Goal: Transaction & Acquisition: Purchase product/service

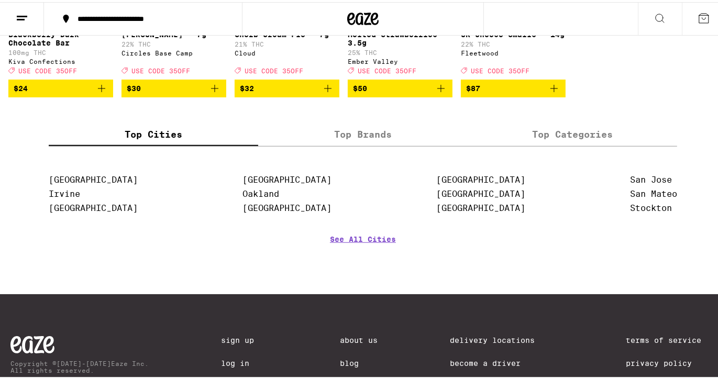
scroll to position [756, 0]
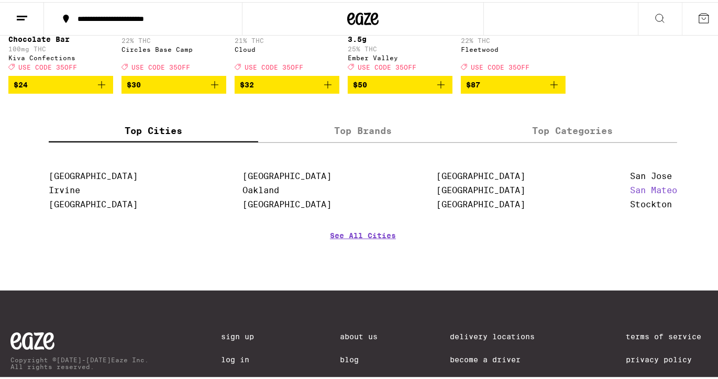
click at [652, 193] on link "San Mateo" at bounding box center [653, 188] width 47 height 10
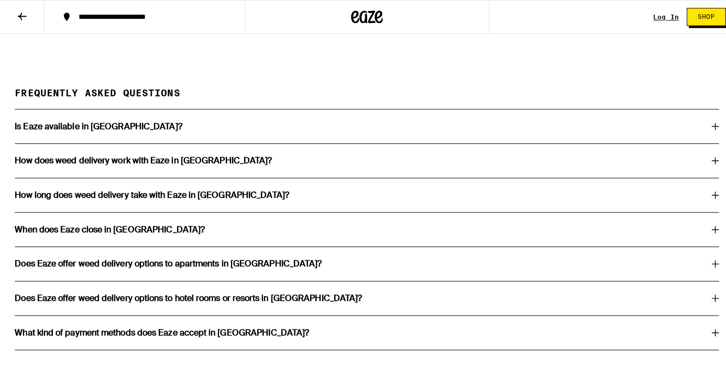
scroll to position [1907, 0]
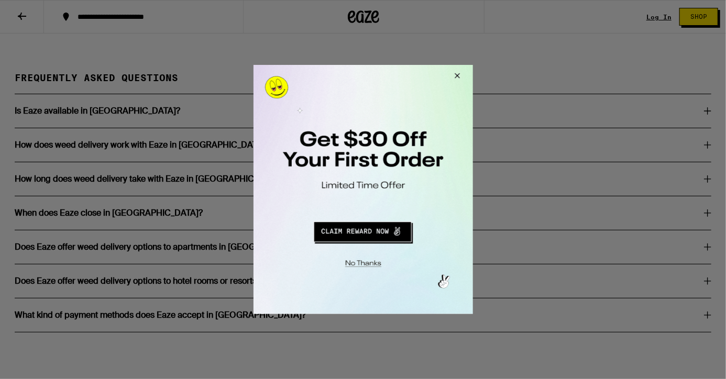
click at [355, 234] on button "Redirect to URL" at bounding box center [362, 229] width 182 height 25
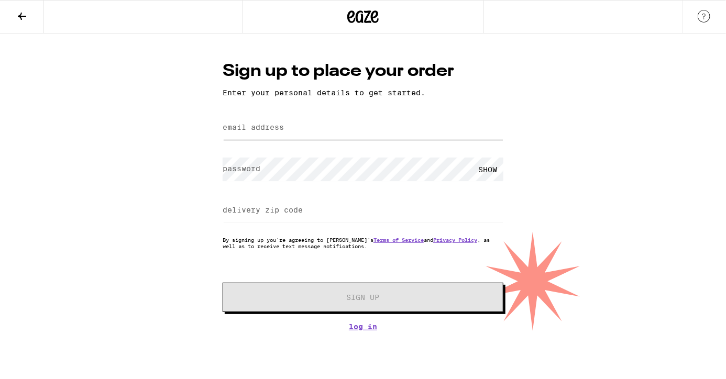
type input "kim1920@aol.com"
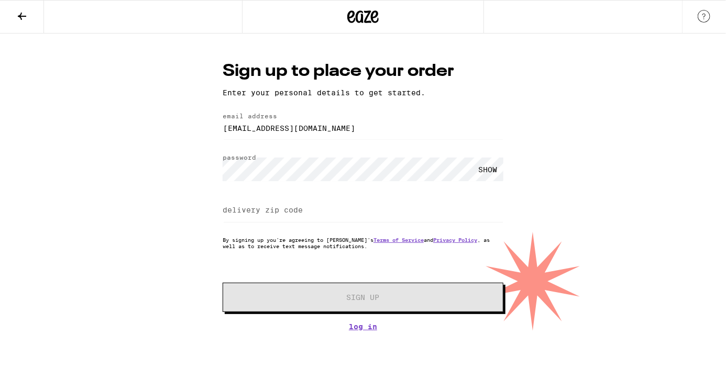
click at [487, 173] on div "SHOW" at bounding box center [487, 170] width 31 height 24
click at [362, 222] on input "delivery zip code" at bounding box center [363, 211] width 281 height 24
type input "94065"
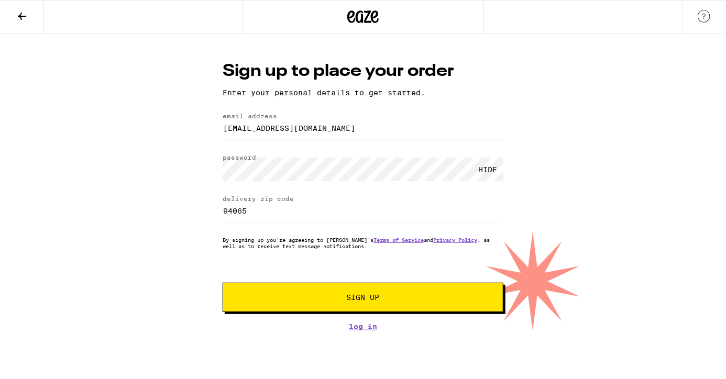
click at [358, 297] on span "Sign Up" at bounding box center [363, 297] width 33 height 7
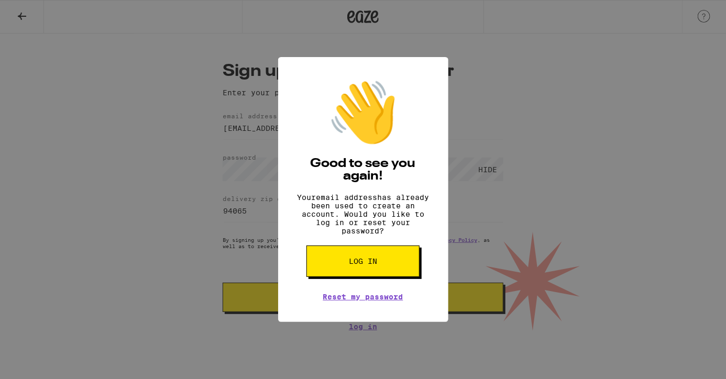
click at [348, 265] on button "Log in" at bounding box center [363, 261] width 113 height 31
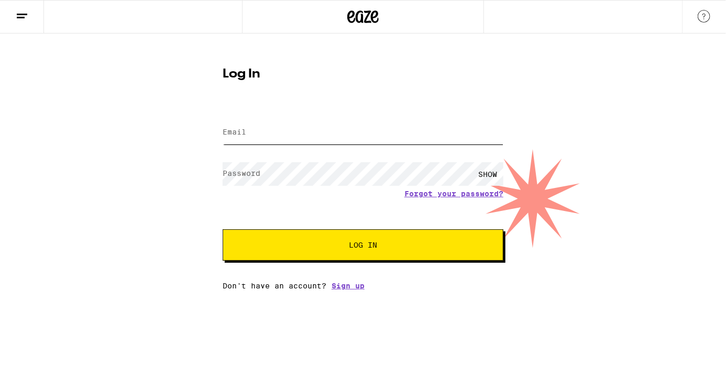
type input "kim1920@aol.com"
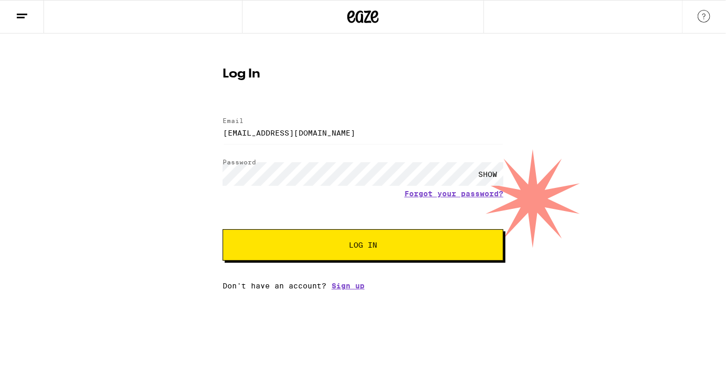
click at [488, 173] on div "SHOW" at bounding box center [487, 174] width 31 height 24
click at [323, 251] on button "Log In" at bounding box center [363, 244] width 281 height 31
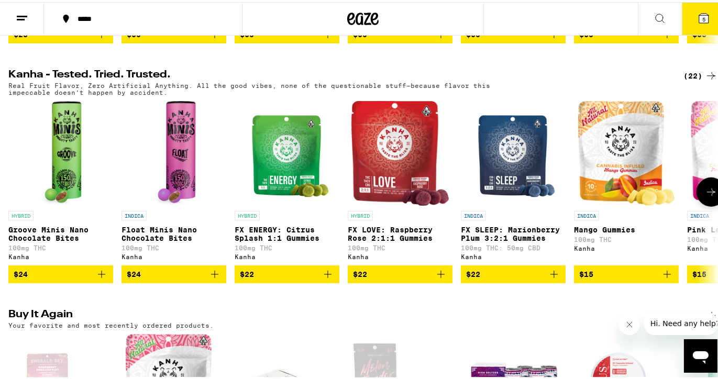
scroll to position [576, 0]
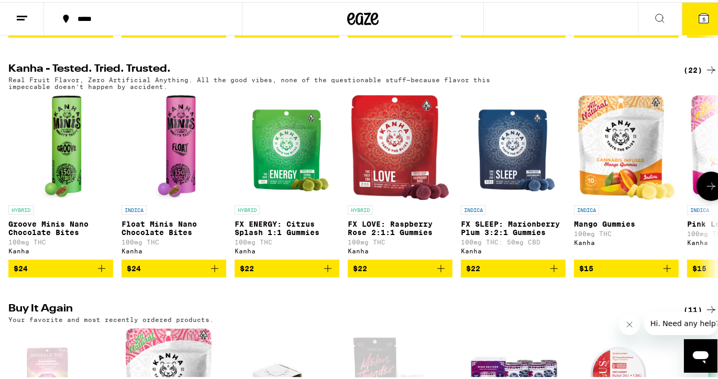
click at [328, 270] on icon "Add to bag" at bounding box center [327, 266] width 7 height 7
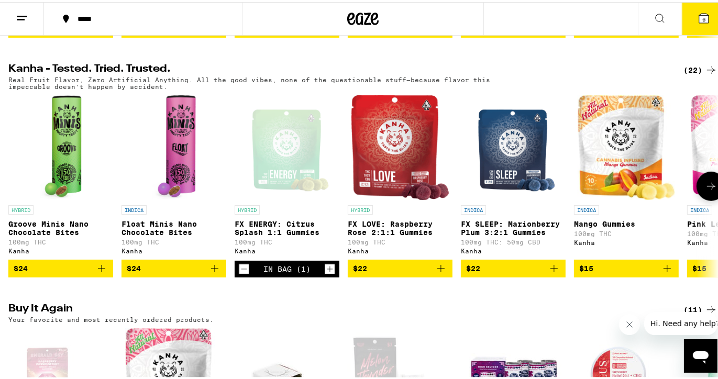
click at [260, 235] on p "FX ENERGY: Citrus Splash 1:1 Gummies" at bounding box center [287, 226] width 105 height 17
click at [378, 235] on p "FX LOVE: Raspberry Rose 2:1:1 Gummies" at bounding box center [400, 226] width 105 height 17
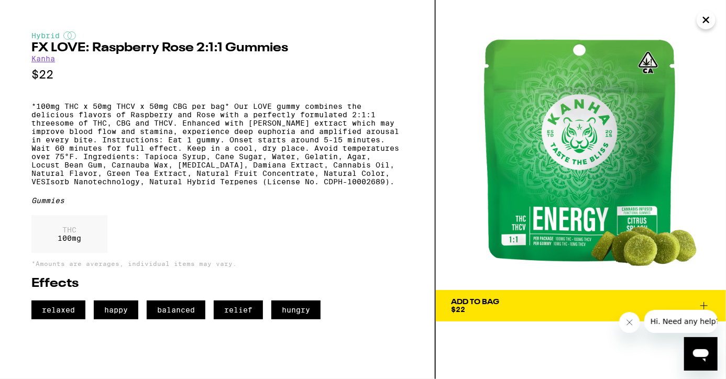
click at [708, 18] on icon "Close" at bounding box center [706, 19] width 5 height 5
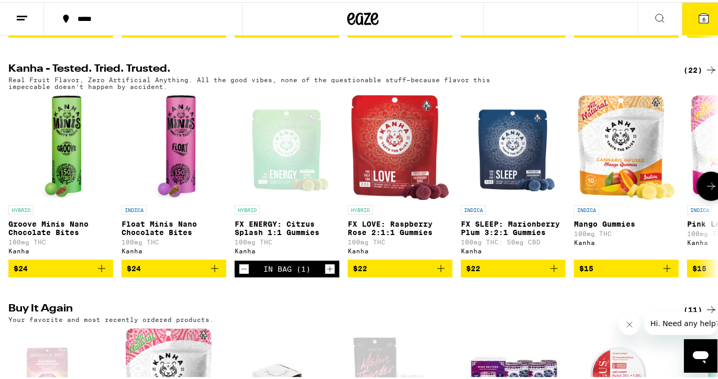
click at [412, 235] on p "FX LOVE: Raspberry Rose 2:1:1 Gummies" at bounding box center [400, 226] width 105 height 17
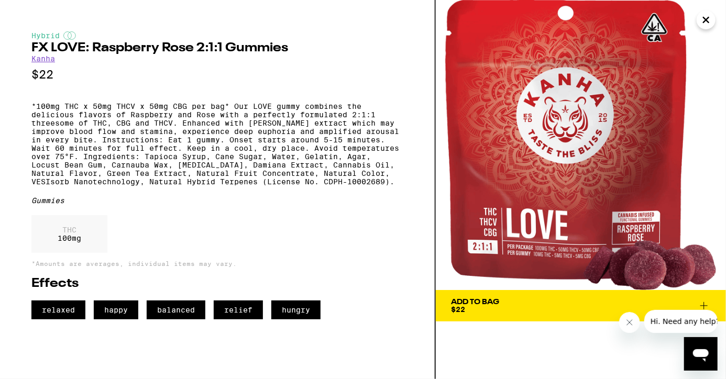
click at [705, 301] on icon at bounding box center [704, 306] width 13 height 13
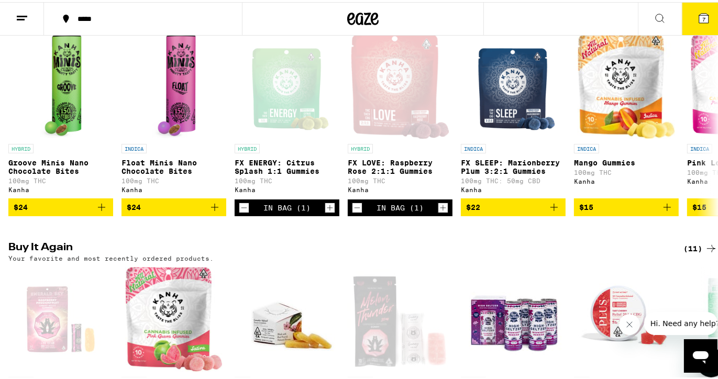
scroll to position [641, 0]
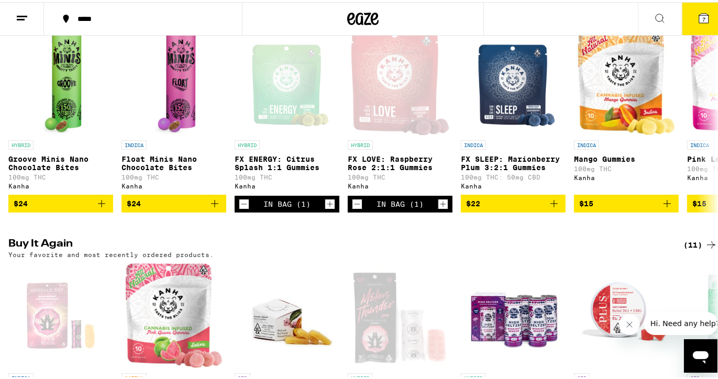
click at [691, 249] on div "(11)" at bounding box center [701, 243] width 34 height 13
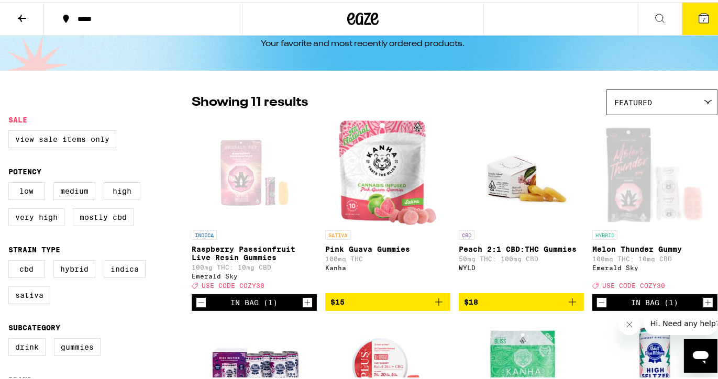
scroll to position [32, 0]
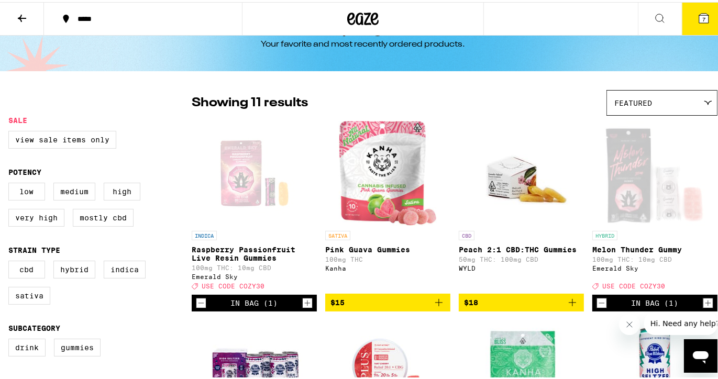
click at [197, 308] on icon "Decrement" at bounding box center [200, 301] width 9 height 13
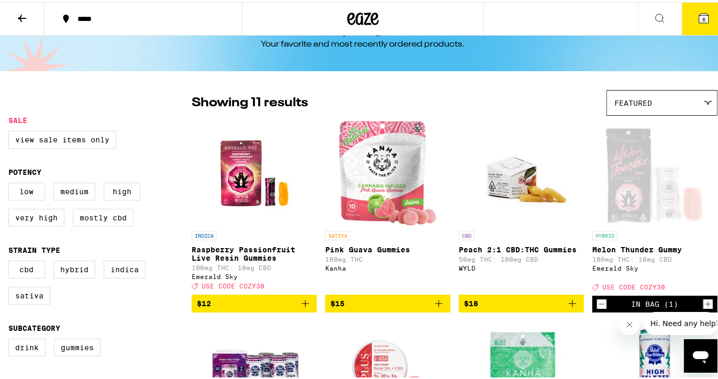
click at [305, 308] on icon "Add to bag" at bounding box center [305, 302] width 13 height 13
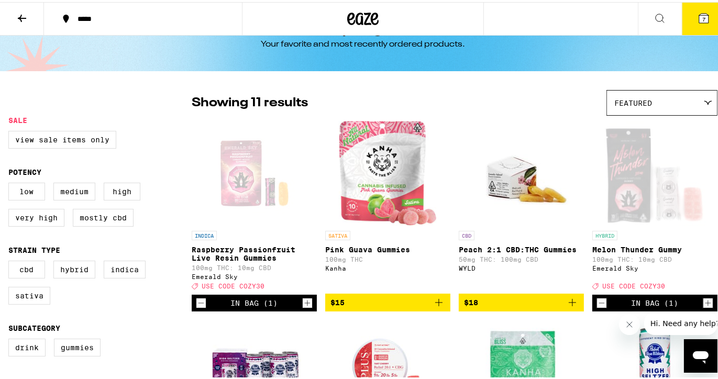
click at [597, 308] on icon "Decrement" at bounding box center [601, 301] width 9 height 13
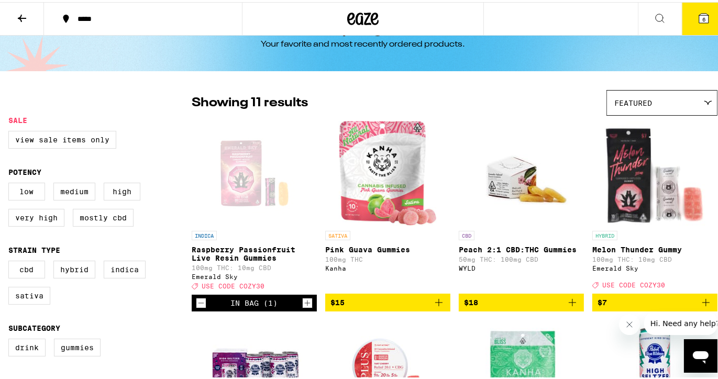
click at [700, 305] on icon "Add to bag" at bounding box center [706, 300] width 13 height 13
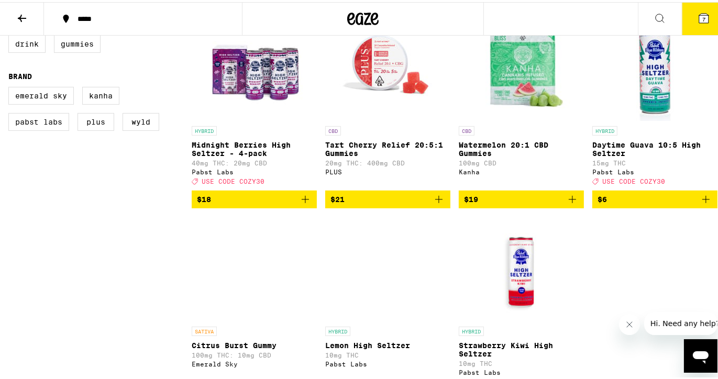
scroll to position [337, 0]
